Goal: Task Accomplishment & Management: Complete application form

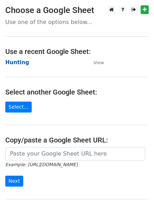
click at [18, 62] on strong "Hunting" at bounding box center [17, 62] width 24 height 6
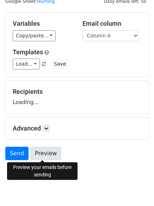
scroll to position [40, 0]
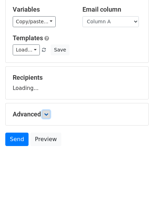
drag, startPoint x: 47, startPoint y: 114, endPoint x: 48, endPoint y: 123, distance: 8.8
click at [47, 114] on icon at bounding box center [46, 114] width 4 height 4
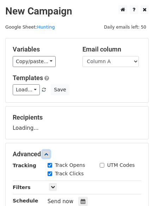
scroll to position [109, 0]
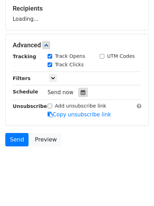
click at [81, 89] on div at bounding box center [83, 92] width 10 height 9
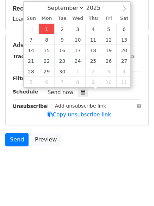
type input "2025-09-01 12:00"
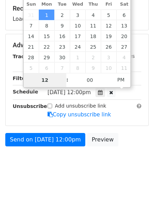
type input "4"
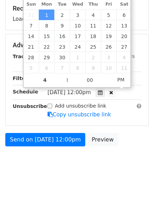
type input "2025-09-01 16:00"
click at [73, 170] on body "New Campaign Daily emails left: 50 Google Sheet: Hunting Variables Copy/paste..…" at bounding box center [77, 37] width 154 height 282
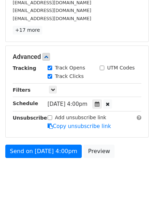
scroll to position [135, 0]
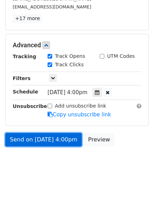
click at [47, 139] on link "Send on Sep 1 at 4:00pm" at bounding box center [43, 139] width 77 height 13
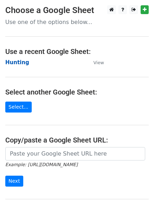
click at [20, 64] on strong "Hunting" at bounding box center [17, 62] width 24 height 6
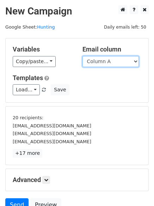
drag, startPoint x: 0, startPoint y: 0, endPoint x: 104, endPoint y: 63, distance: 122.2
click at [104, 63] on select "Column A Column B Column C Column D Column E" at bounding box center [111, 61] width 56 height 11
select select "Column B"
click at [83, 56] on select "Column A Column B Column C Column D Column E" at bounding box center [111, 61] width 56 height 11
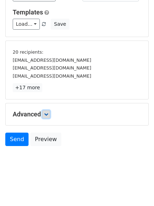
click at [47, 115] on icon at bounding box center [46, 114] width 4 height 4
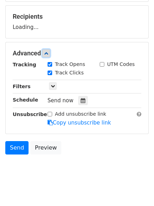
scroll to position [103, 0]
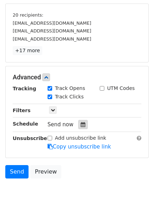
click at [82, 125] on div at bounding box center [83, 124] width 10 height 9
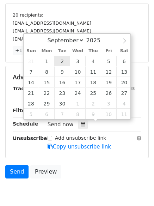
type input "2025-09-02 12:00"
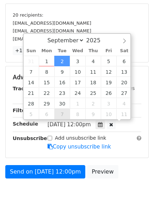
drag, startPoint x: 62, startPoint y: 59, endPoint x: 59, endPoint y: 95, distance: 36.8
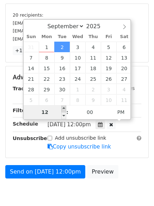
type input "5"
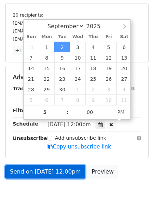
type input "2025-09-02 17:00"
click at [44, 172] on link "Send on Sep 2 at 12:00pm" at bounding box center [45, 171] width 80 height 13
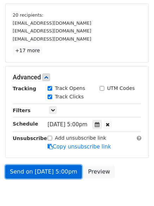
click at [44, 172] on link "Send on Sep 2 at 5:00pm" at bounding box center [43, 171] width 77 height 13
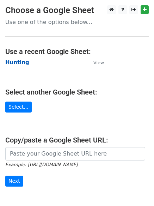
click at [18, 65] on strong "Hunting" at bounding box center [17, 62] width 24 height 6
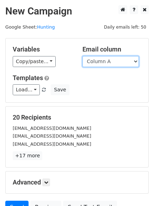
click at [106, 62] on select "Column A Column B Column C Column D Column E" at bounding box center [111, 61] width 56 height 11
select select "Column C"
click at [83, 56] on select "Column A Column B Column C Column D Column E" at bounding box center [111, 61] width 56 height 11
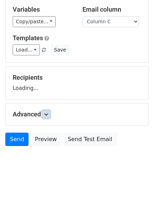
click at [48, 114] on icon at bounding box center [46, 114] width 4 height 4
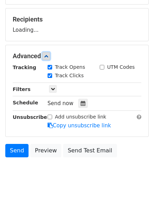
scroll to position [99, 0]
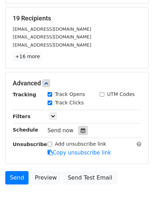
click at [81, 132] on icon at bounding box center [83, 130] width 5 height 5
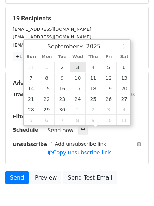
type input "2025-09-03 12:00"
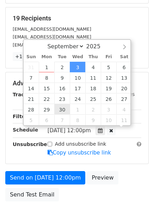
scroll to position [0, 0]
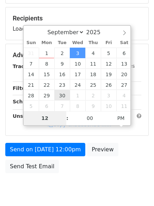
type input "6"
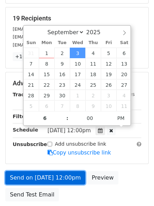
type input "2025-09-03 18:00"
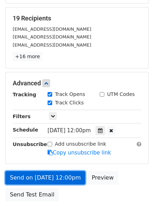
click at [41, 176] on link "Send on Sep 3 at 12:00pm" at bounding box center [45, 177] width 80 height 13
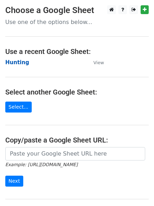
click at [15, 62] on strong "Hunting" at bounding box center [17, 62] width 24 height 6
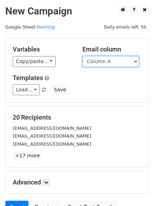
click at [107, 63] on select "Column A Column B Column C Column D Column E" at bounding box center [111, 61] width 56 height 11
select select "Column D"
click at [83, 56] on select "Column A Column B Column C Column D Column E" at bounding box center [111, 61] width 56 height 11
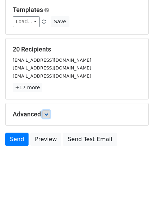
click at [49, 117] on link at bounding box center [46, 114] width 8 height 8
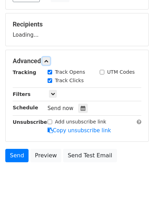
scroll to position [93, 0]
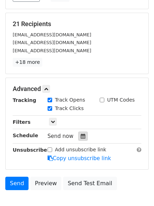
click at [81, 135] on icon at bounding box center [83, 136] width 5 height 5
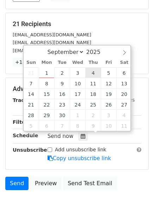
type input "2025-09-04 12:00"
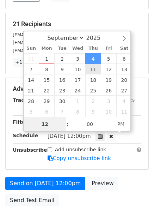
scroll to position [0, 0]
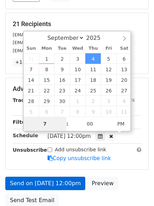
type input "7"
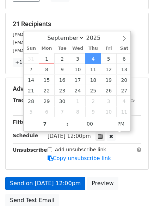
type input "2025-09-04 19:00"
type input "07"
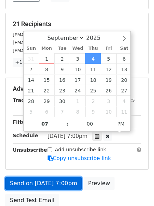
click at [44, 182] on link "Send on Sep 4 at 7:00pm" at bounding box center [43, 183] width 77 height 13
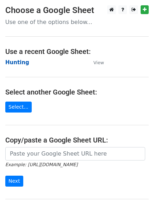
click at [14, 62] on strong "Hunting" at bounding box center [17, 62] width 24 height 6
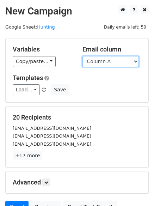
click at [105, 66] on select "Column A Column B Column C Column D Column E" at bounding box center [111, 61] width 56 height 11
select select "Column E"
click at [83, 56] on select "Column A Column B Column C Column D Column E" at bounding box center [111, 61] width 56 height 11
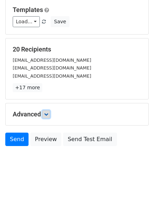
click at [48, 116] on icon at bounding box center [46, 114] width 4 height 4
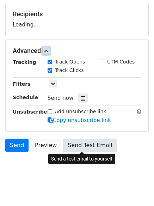
scroll to position [104, 0]
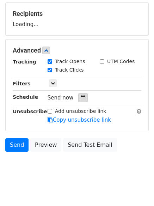
click at [81, 98] on icon at bounding box center [83, 97] width 5 height 5
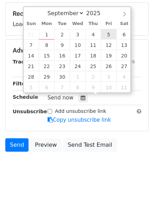
type input "[DATE] 12:00"
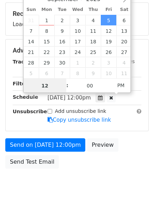
scroll to position [0, 0]
type input "8"
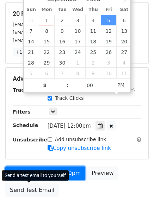
type input "[DATE] 20:00"
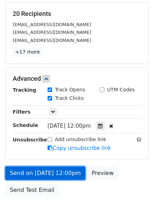
click at [42, 173] on link "Send on [DATE] 12:00pm" at bounding box center [45, 172] width 80 height 13
